Goal: Feedback & Contribution: Submit feedback/report problem

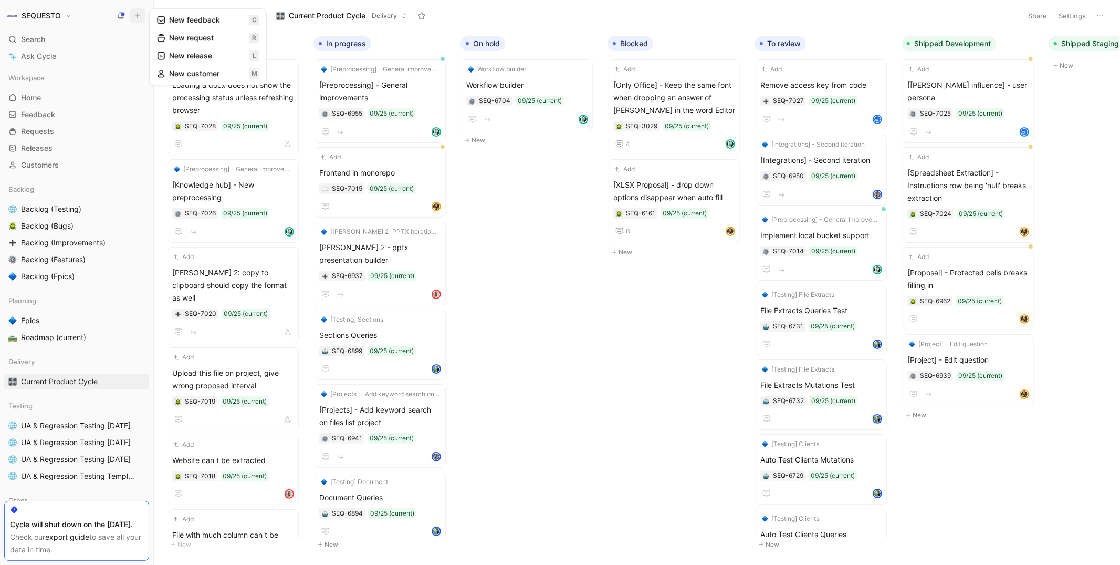
click at [185, 16] on button "New feedback c" at bounding box center [208, 20] width 112 height 18
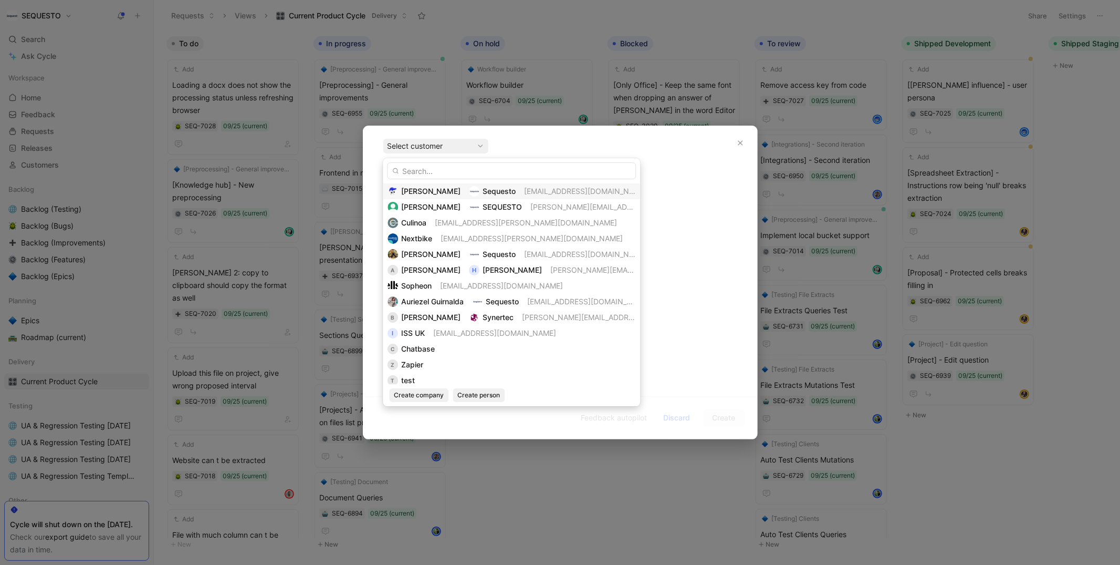
click at [483, 187] on span "Sequesto" at bounding box center [499, 190] width 33 height 9
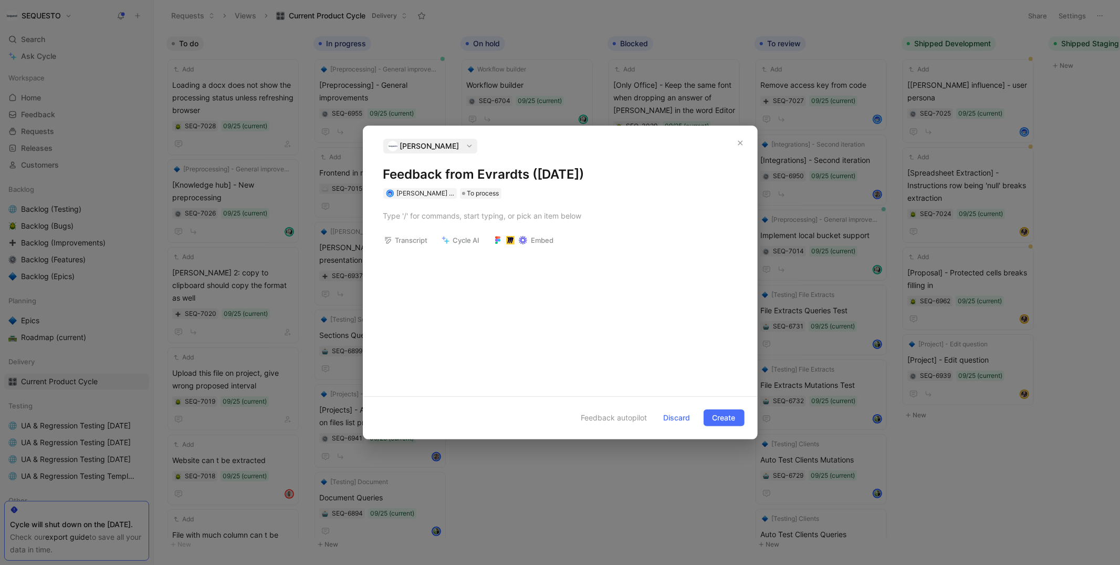
click at [429, 178] on h1 "Feedback from Evrardts ([DATE])" at bounding box center [560, 174] width 354 height 17
click at [433, 215] on div at bounding box center [560, 215] width 354 height 11
click at [440, 175] on h1 "Sigro" at bounding box center [560, 174] width 354 height 17
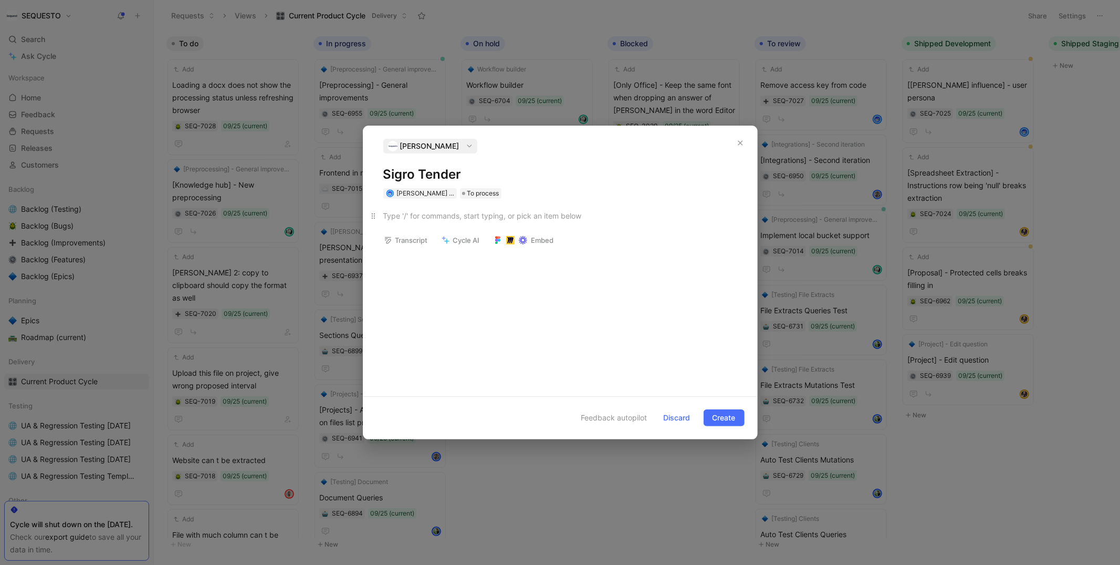
click at [434, 208] on p at bounding box center [560, 215] width 394 height 17
click at [424, 228] on div "Save specific [PERSON_NAME] knowledge on the client level and forward that know…" at bounding box center [565, 220] width 343 height 22
click at [393, 175] on h1 "Sigro Tender" at bounding box center [560, 174] width 354 height 17
click at [401, 243] on div at bounding box center [565, 239] width 343 height 11
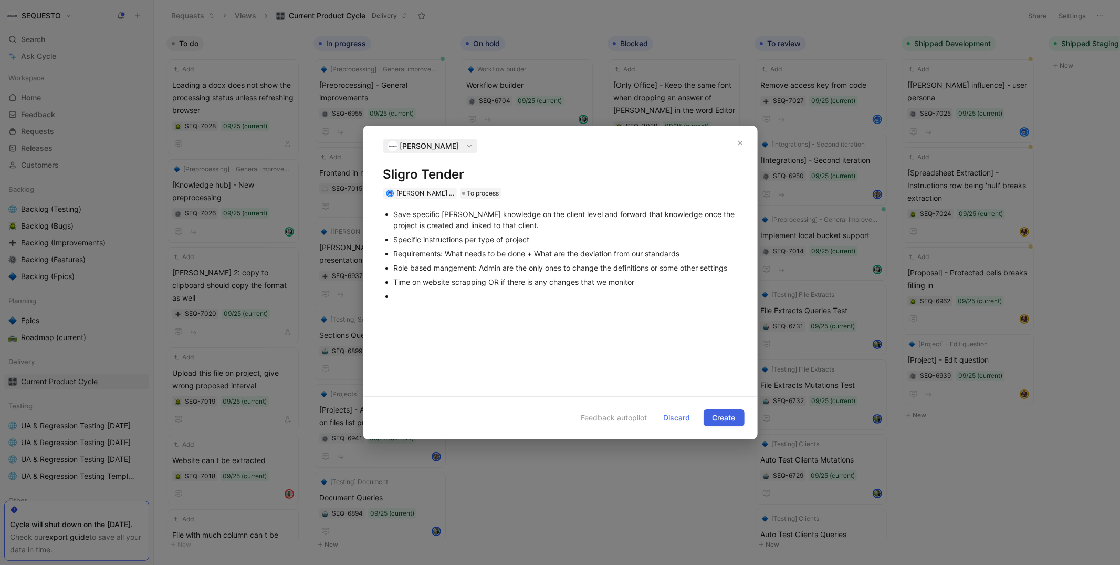
click at [729, 414] on span "Create" at bounding box center [724, 417] width 23 height 13
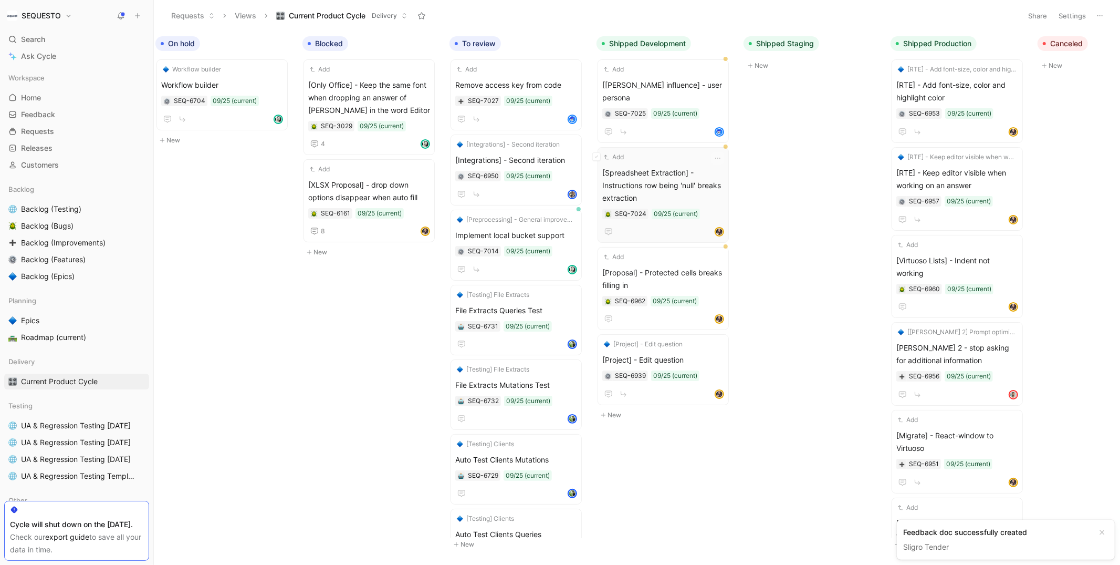
scroll to position [0, 345]
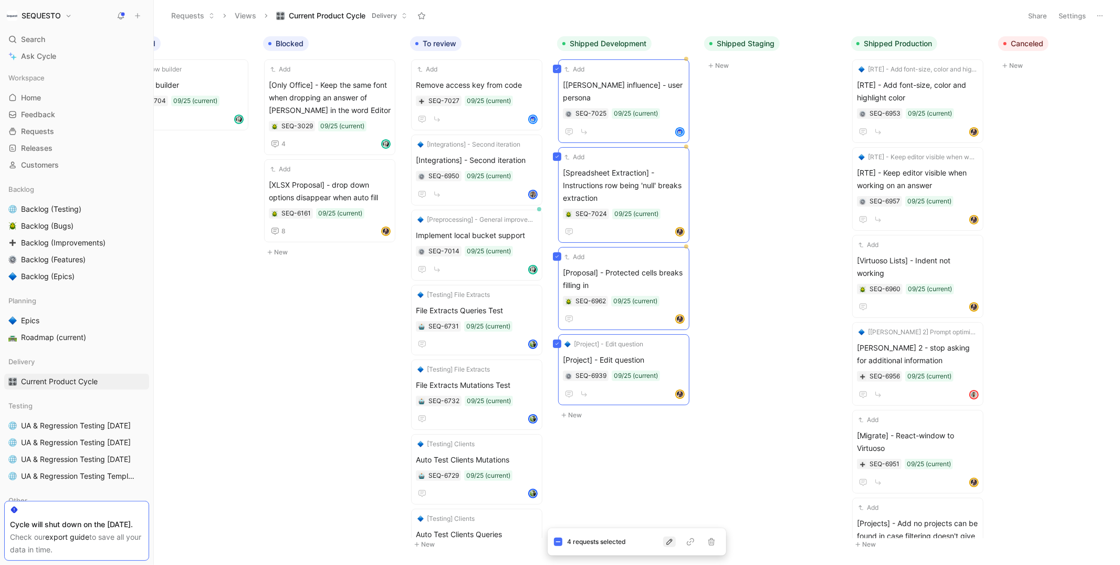
click at [669, 543] on icon "button" at bounding box center [669, 541] width 6 height 6
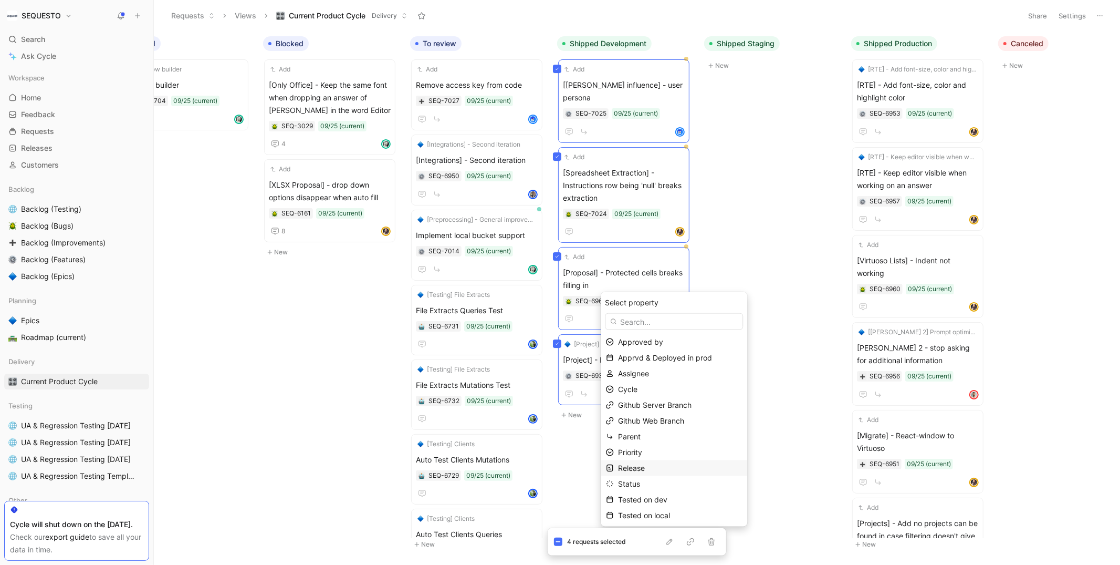
scroll to position [32, 0]
click at [645, 465] on span "Tested on dev" at bounding box center [642, 467] width 49 height 9
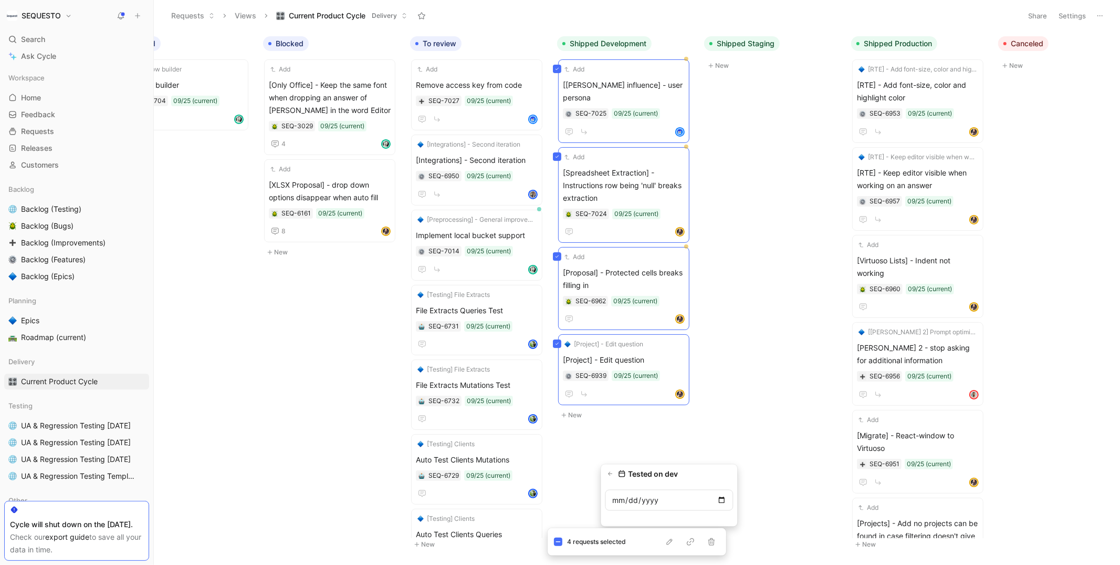
click at [721, 498] on input "date" at bounding box center [669, 499] width 128 height 21
type input "[DATE]"
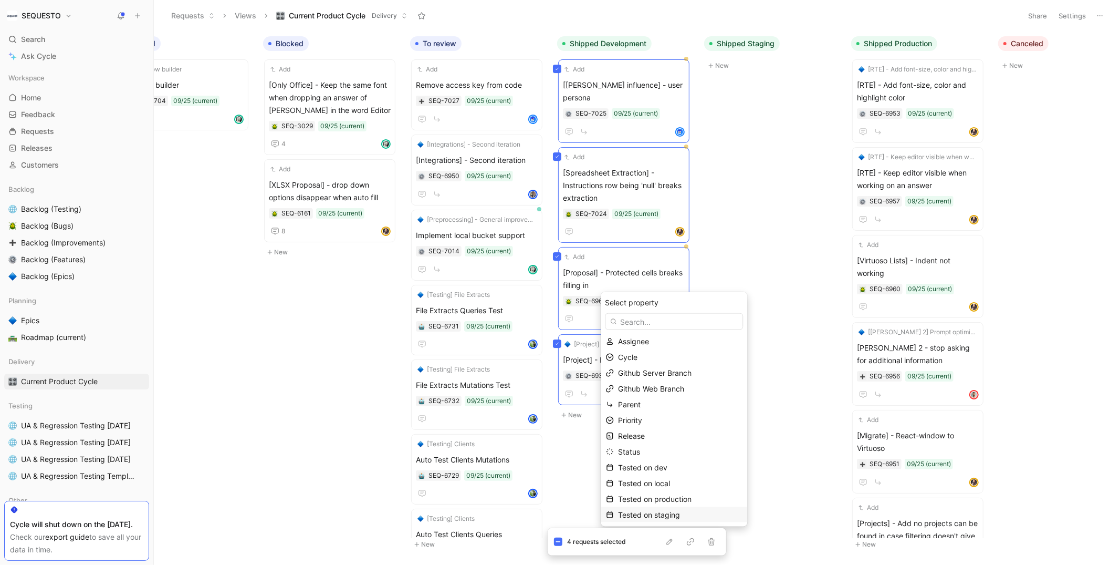
click at [657, 514] on span "Tested on staging" at bounding box center [649, 514] width 62 height 9
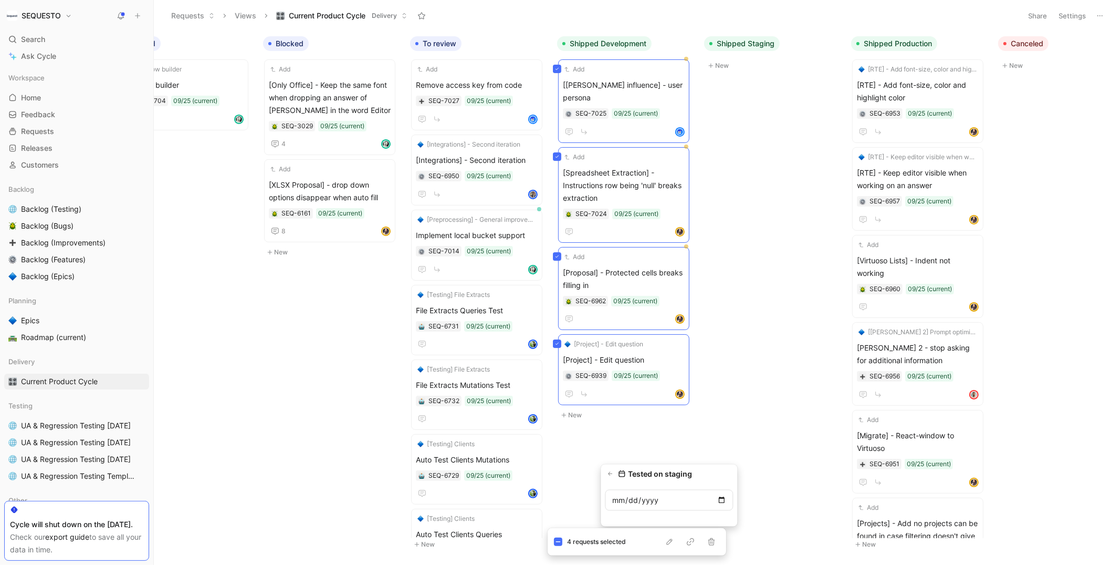
click at [722, 497] on input "date" at bounding box center [669, 499] width 128 height 21
type input "[DATE]"
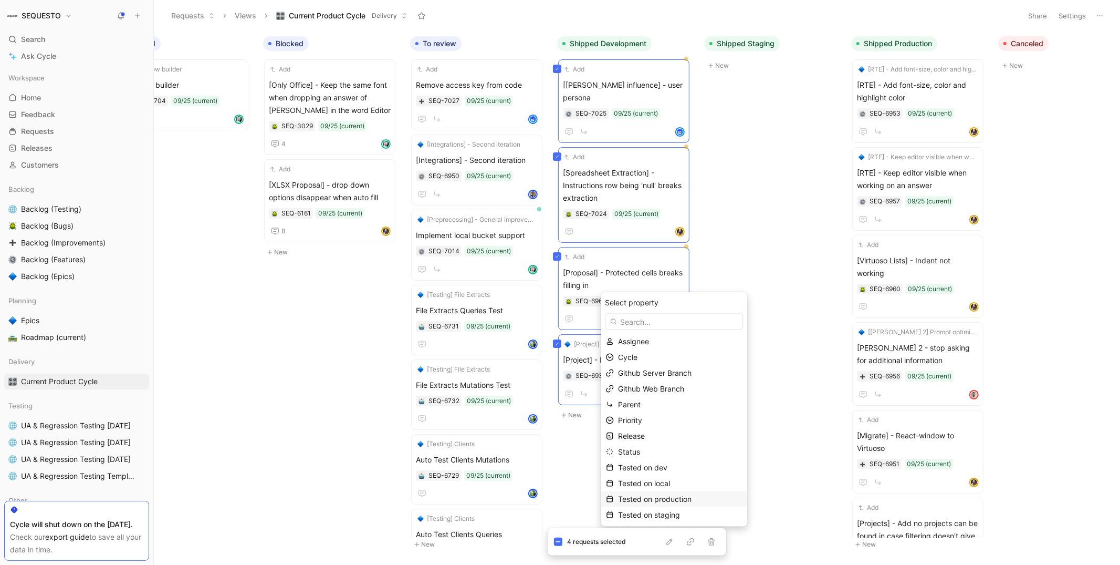
click at [676, 494] on span "Tested on production" at bounding box center [655, 498] width 74 height 9
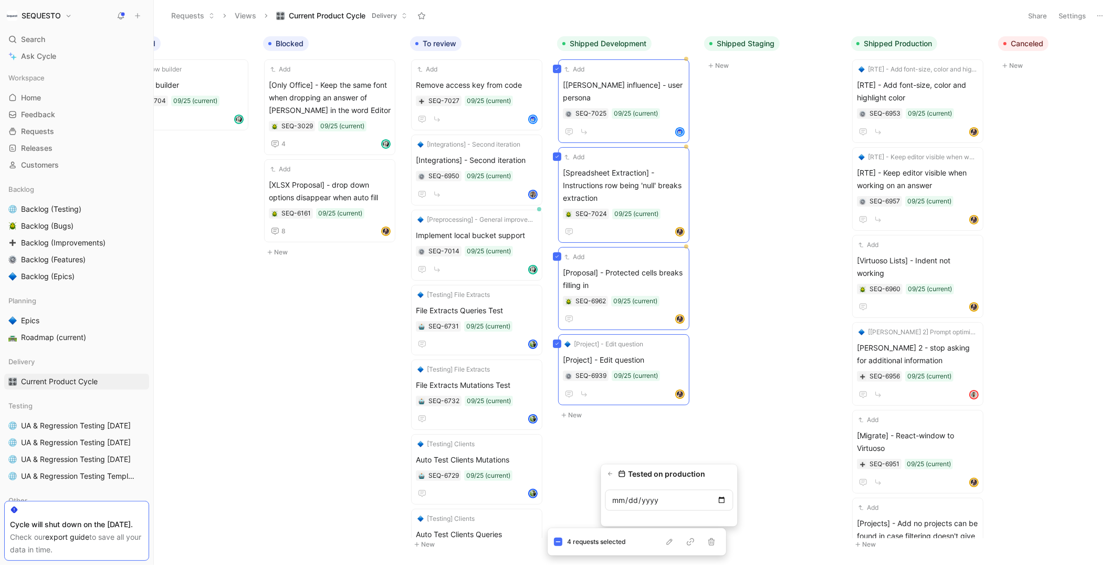
click at [725, 500] on input "date" at bounding box center [669, 499] width 128 height 21
type input "[DATE]"
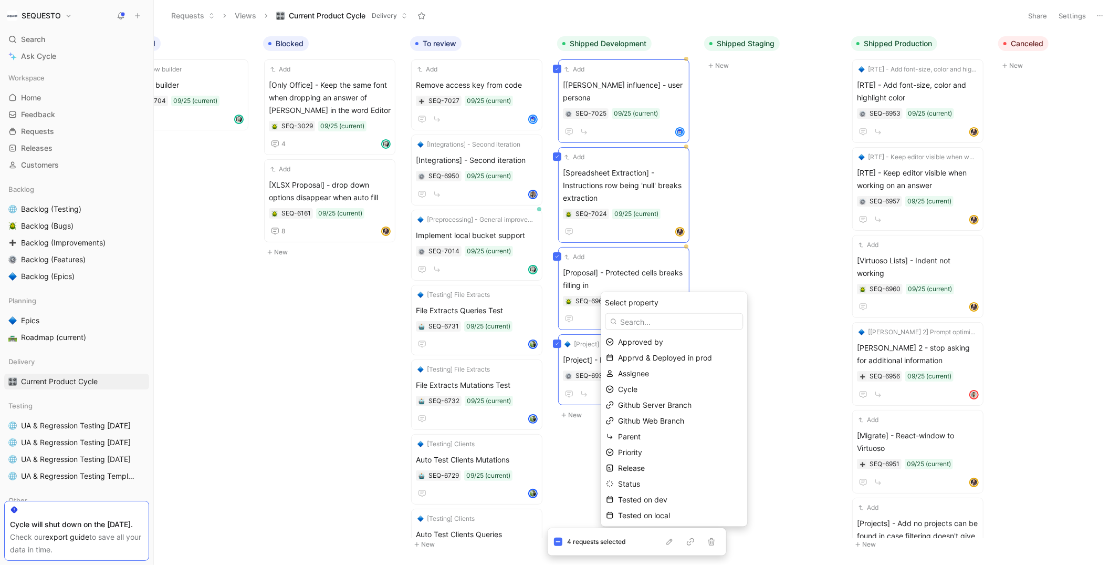
scroll to position [0, 0]
click at [638, 345] on span "Approved by" at bounding box center [640, 341] width 45 height 9
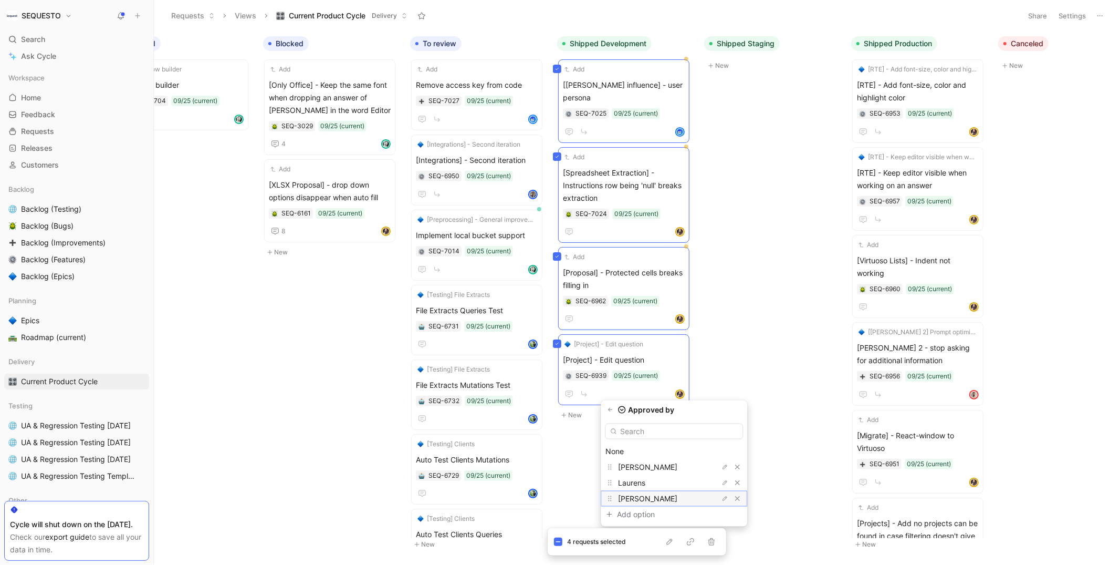
click at [638, 495] on span "[PERSON_NAME]" at bounding box center [647, 498] width 59 height 9
click at [670, 541] on icon "button" at bounding box center [669, 541] width 8 height 8
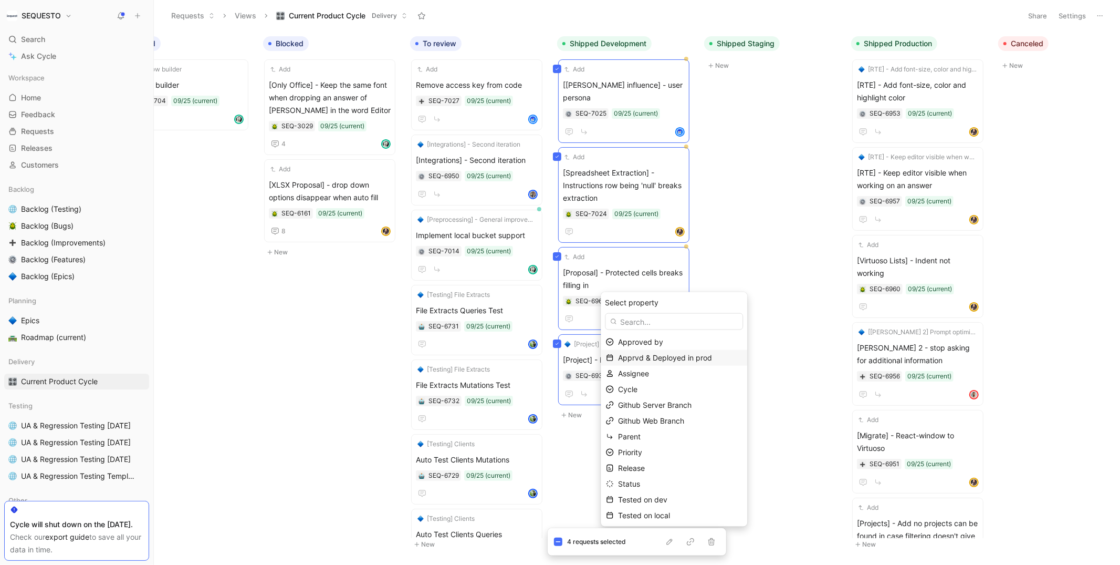
click at [662, 358] on span "Apprvd & Deployed in prod" at bounding box center [665, 357] width 94 height 9
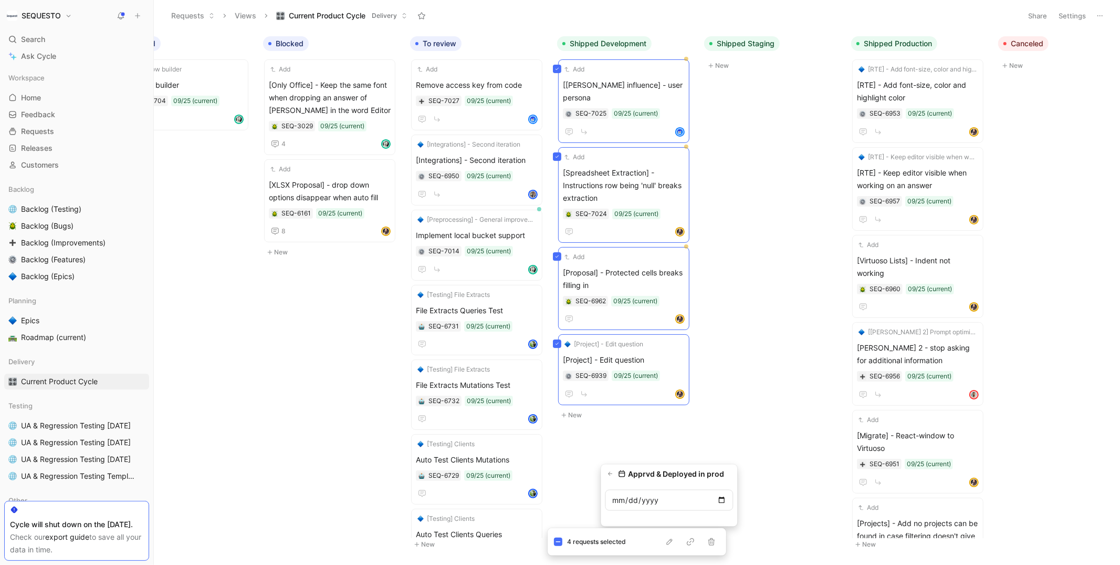
click at [722, 498] on input "date" at bounding box center [669, 499] width 128 height 21
type input "[DATE]"
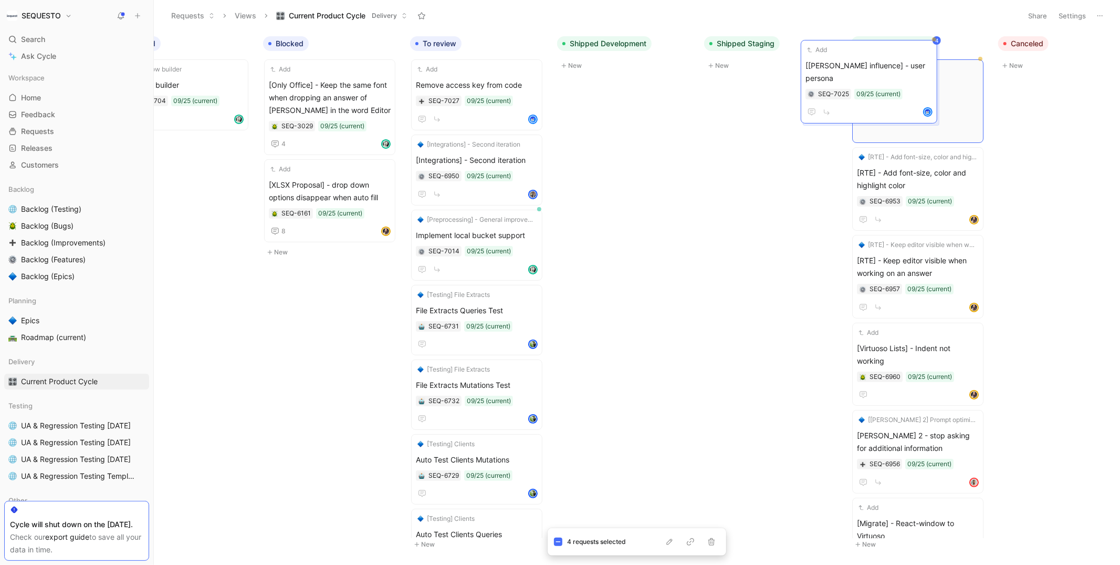
scroll to position [0, 368]
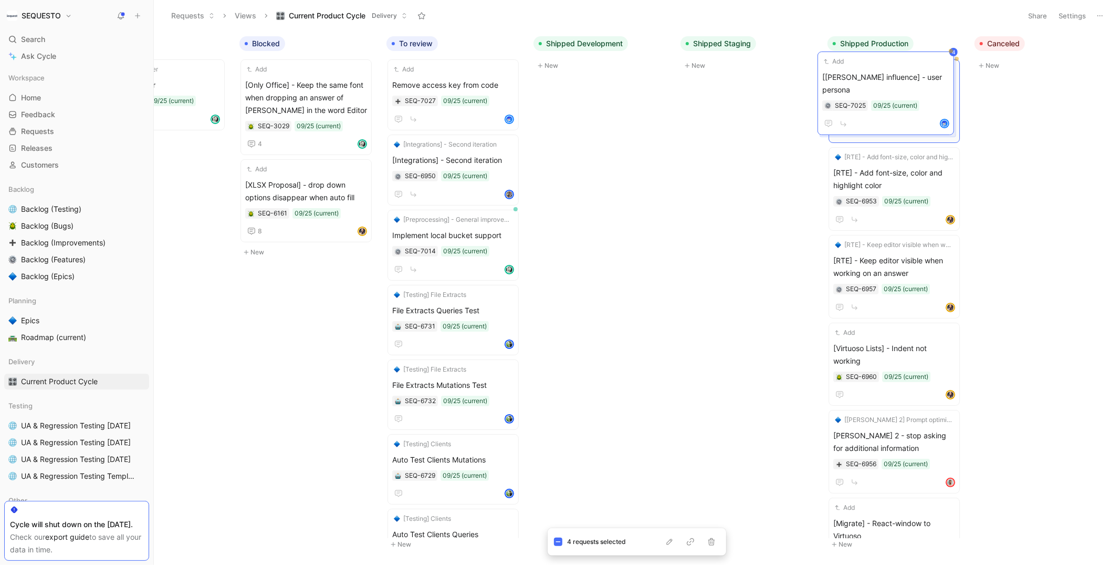
drag, startPoint x: 621, startPoint y: 77, endPoint x: 881, endPoint y: 69, distance: 260.1
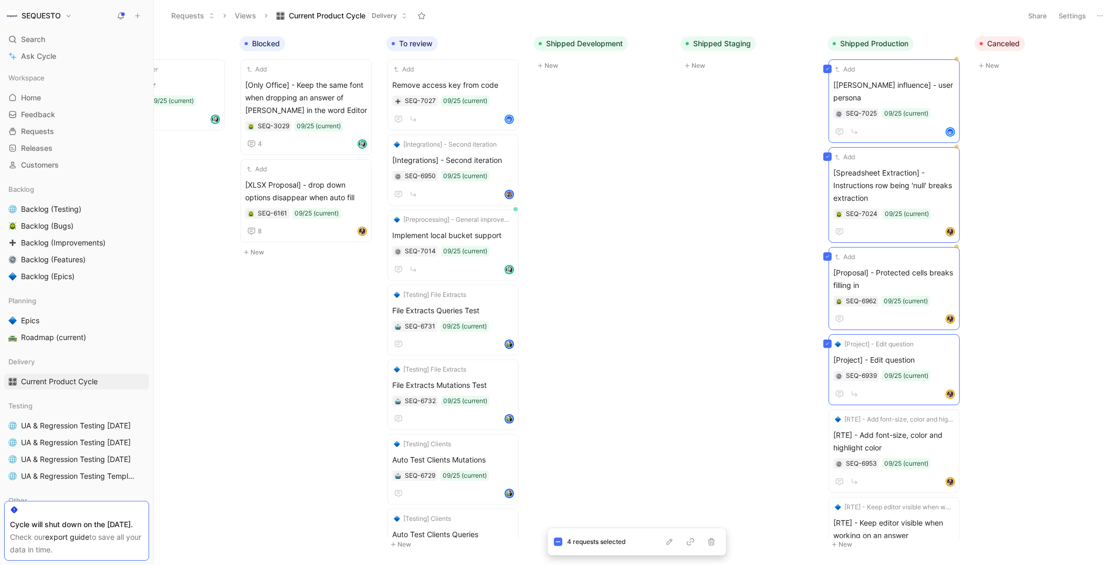
click at [742, 201] on body "SEQUESTO Search ⌘ K Ask Cycle Workspace Home G then H Feedback G then F Request…" at bounding box center [560, 282] width 1120 height 565
